Goal: Information Seeking & Learning: Learn about a topic

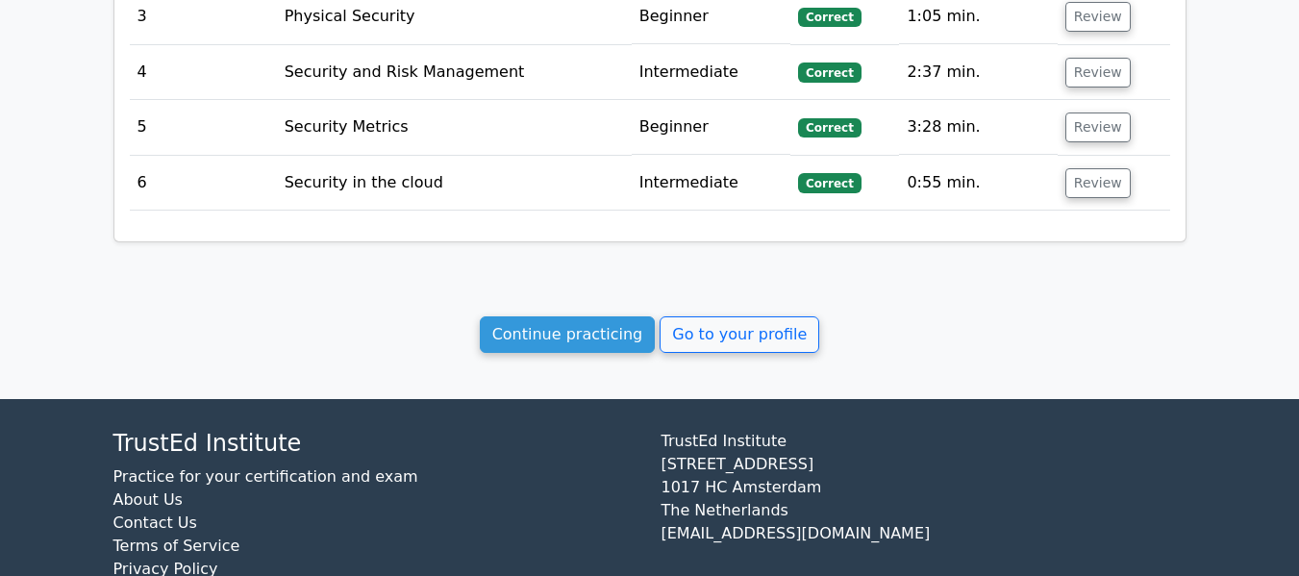
scroll to position [1795, 0]
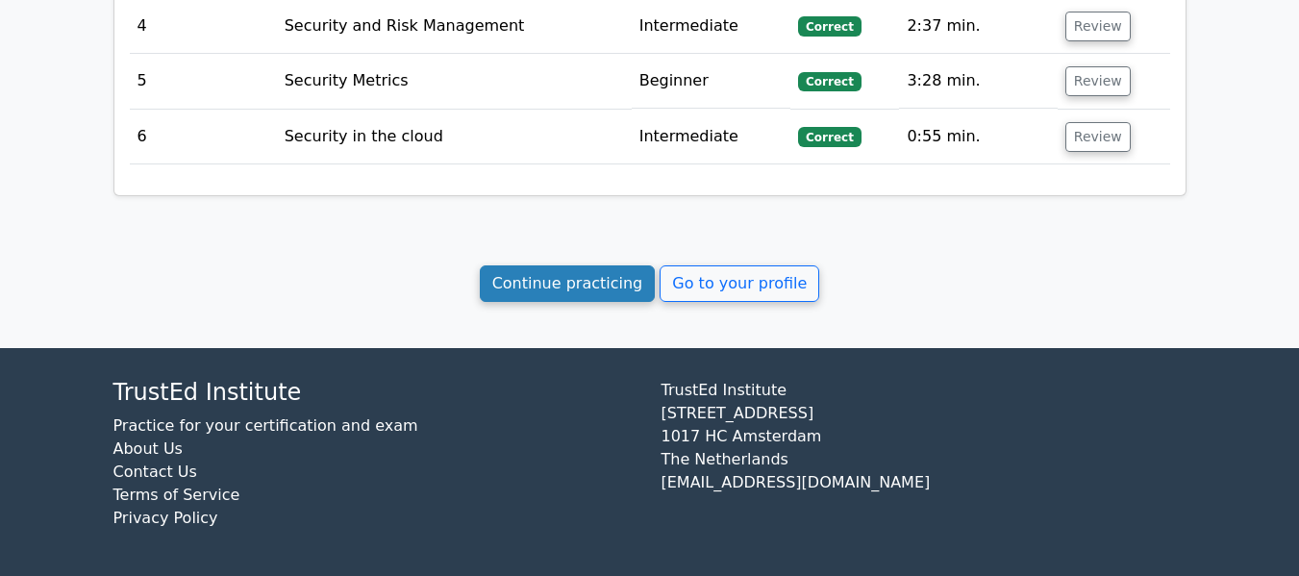
click at [527, 282] on link "Continue practicing" at bounding box center [568, 283] width 176 height 37
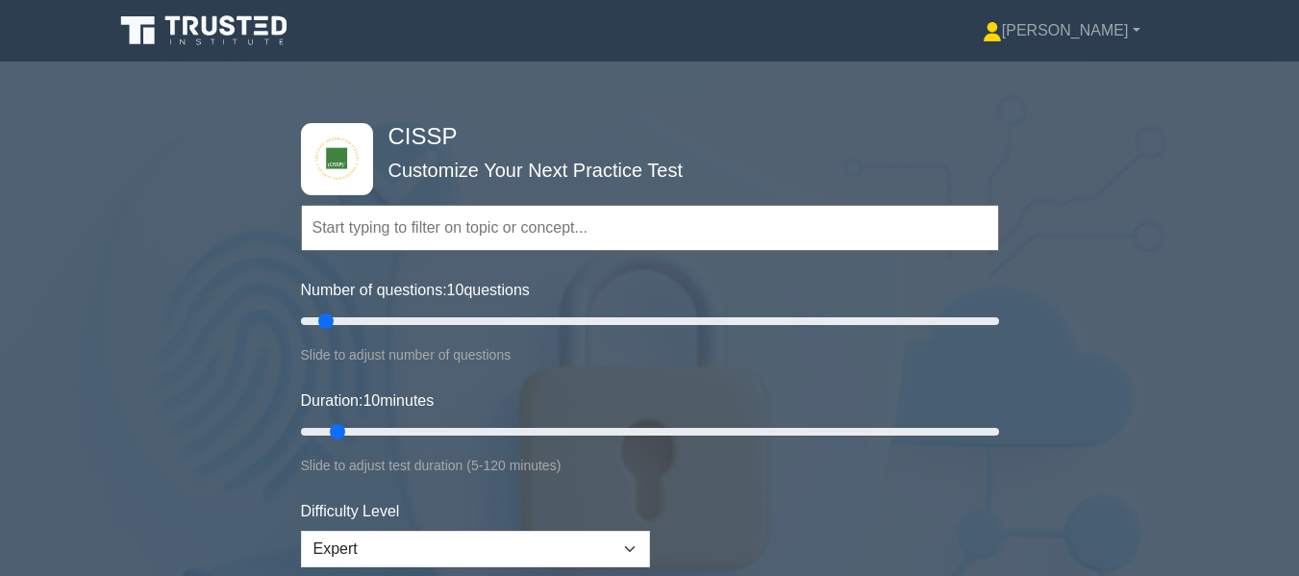
click at [467, 218] on input "text" at bounding box center [650, 228] width 698 height 46
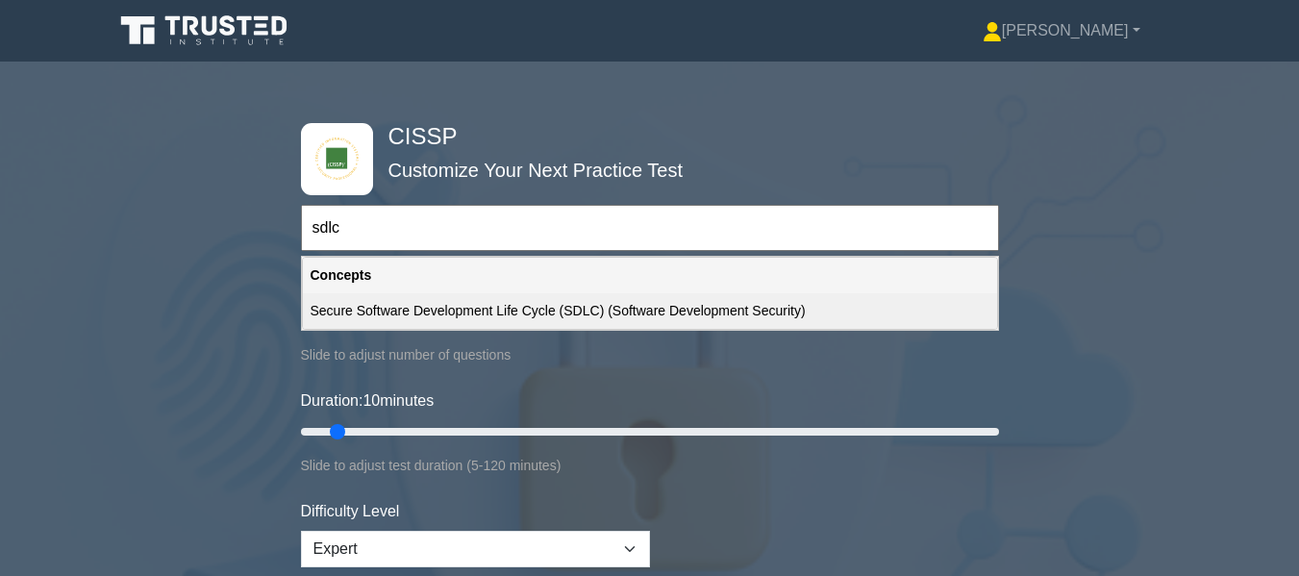
click at [505, 316] on div "Secure Software Development Life Cycle (SDLC) (Software Development Security)" at bounding box center [650, 311] width 694 height 36
type input "Secure Software Development Life Cycle (SDLC) (Software Development Security)"
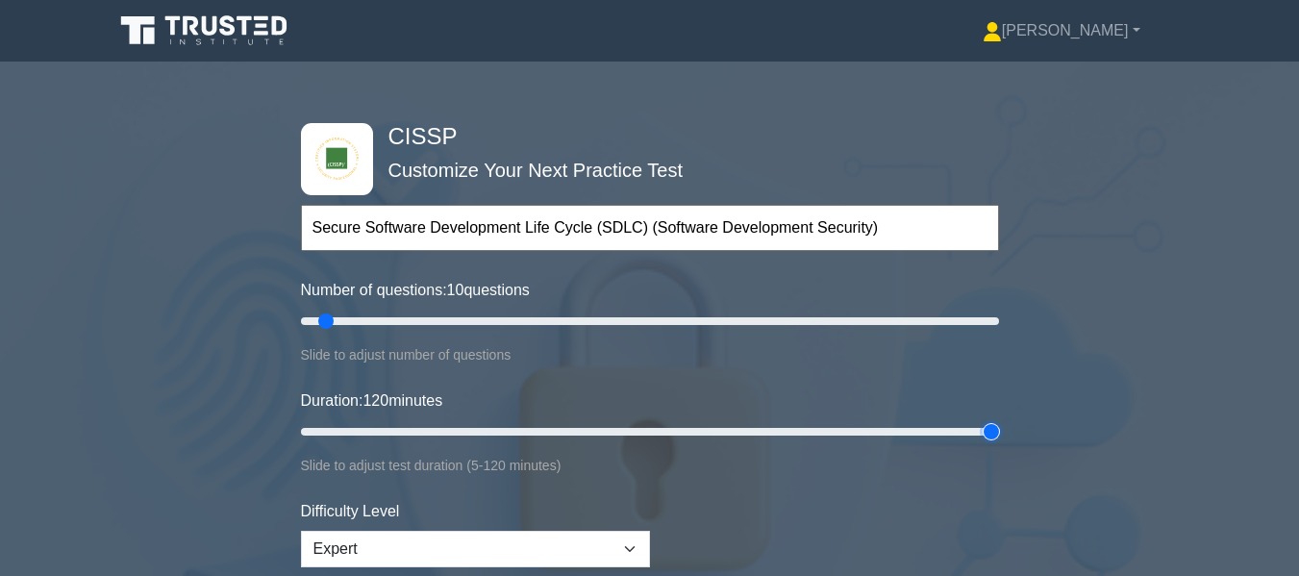
drag, startPoint x: 339, startPoint y: 425, endPoint x: 1202, endPoint y: 492, distance: 866.3
type input "120"
click at [999, 443] on input "Duration: 120 minutes" at bounding box center [650, 431] width 698 height 23
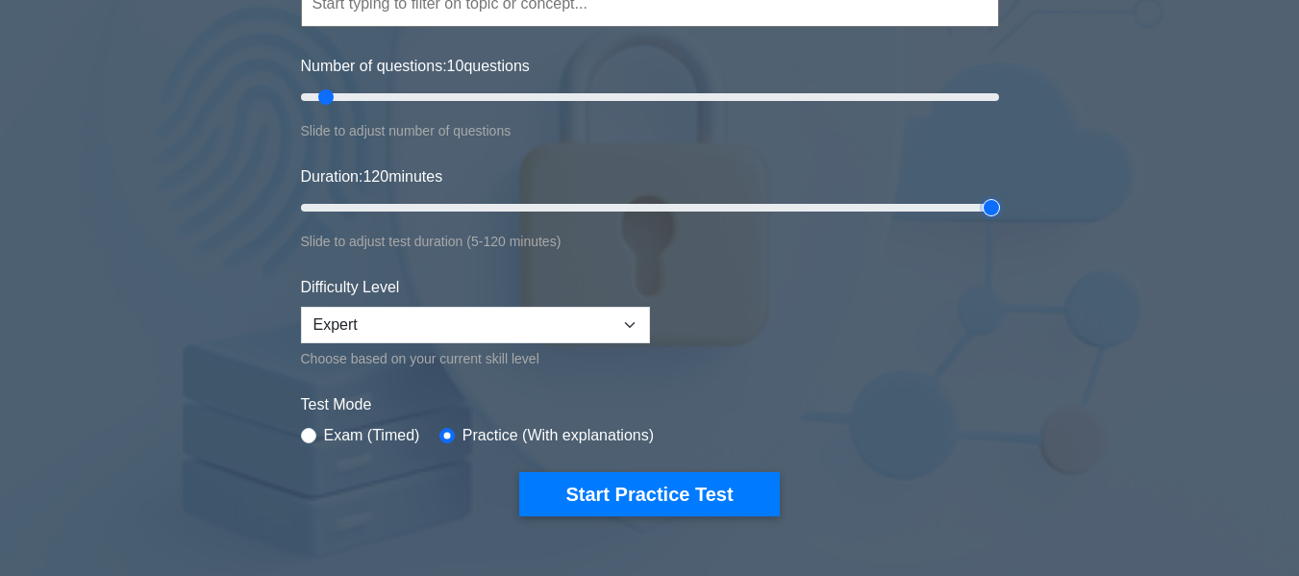
scroll to position [192, 0]
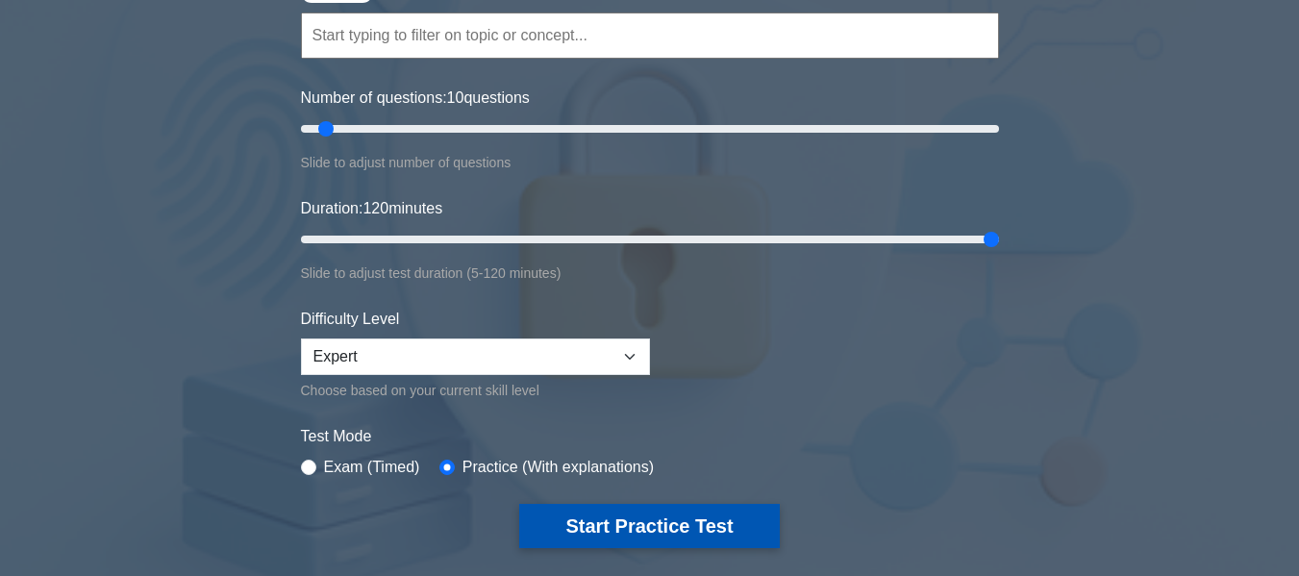
click at [748, 542] on button "Start Practice Test" at bounding box center [649, 526] width 260 height 44
